Goal: Information Seeking & Learning: Compare options

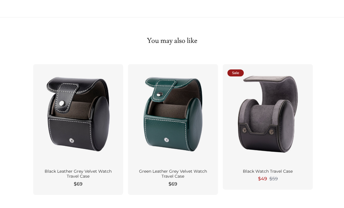
scroll to position [335, 0]
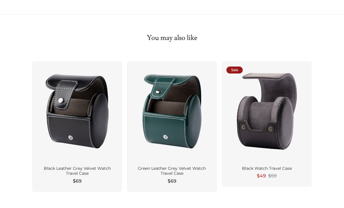
click at [181, 110] on div at bounding box center [171, 111] width 81 height 91
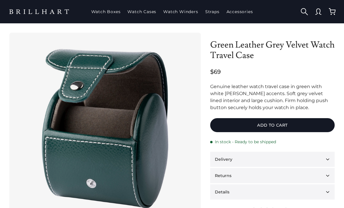
click at [343, 60] on div "Green Leather Grey Velvet Watch Travel Case $69" at bounding box center [172, 172] width 344 height 298
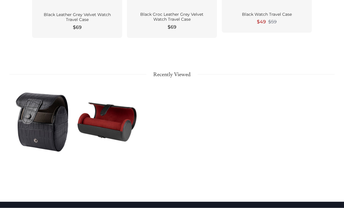
scroll to position [490, 0]
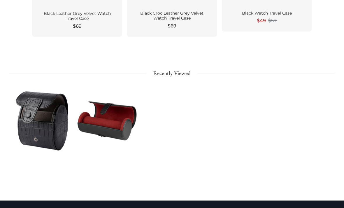
click at [121, 124] on div at bounding box center [106, 120] width 65 height 73
